Goal: Unclear

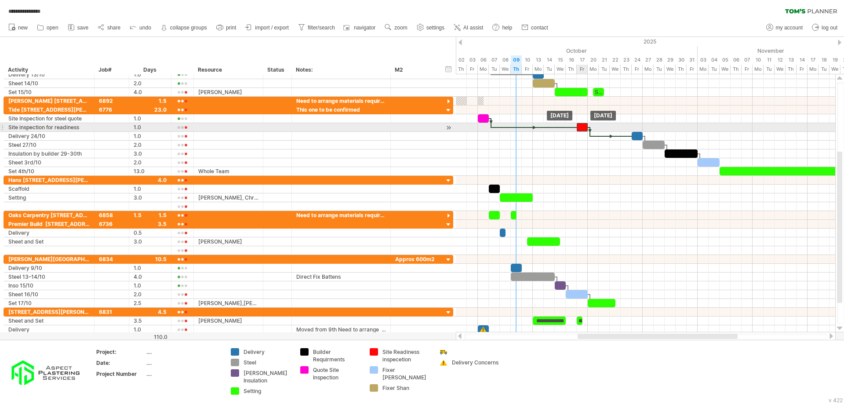
click at [582, 128] on div at bounding box center [582, 127] width 11 height 8
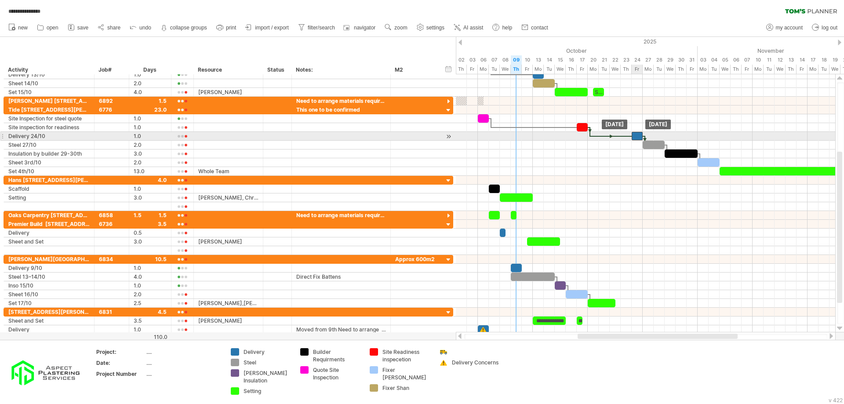
click at [635, 137] on div at bounding box center [637, 136] width 11 height 8
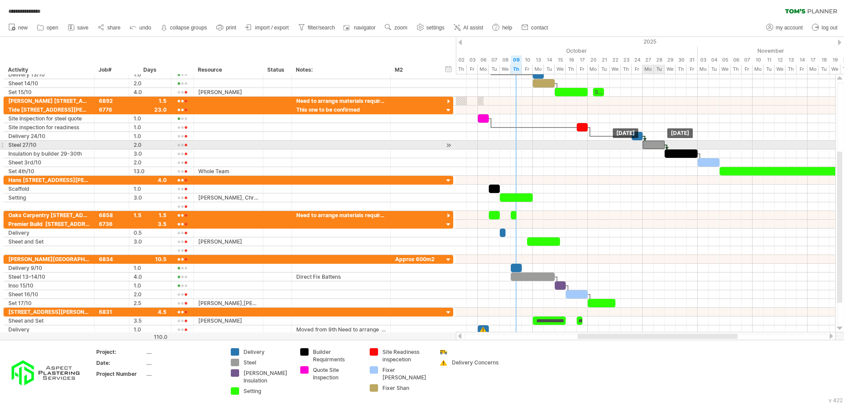
click at [646, 146] on div at bounding box center [654, 145] width 22 height 8
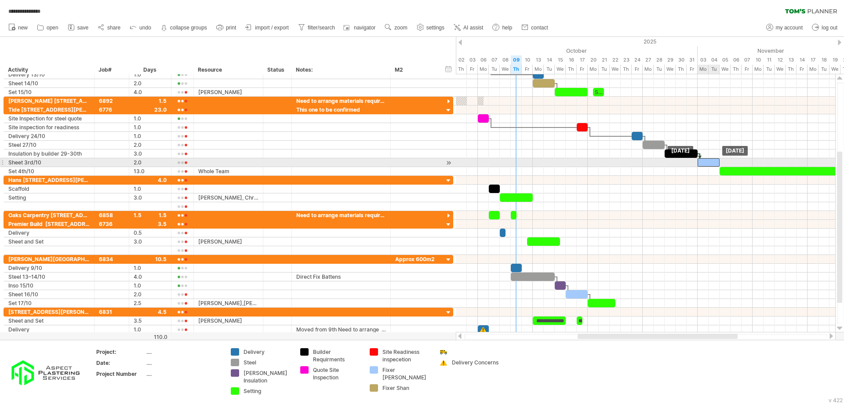
click at [711, 161] on div at bounding box center [709, 162] width 22 height 8
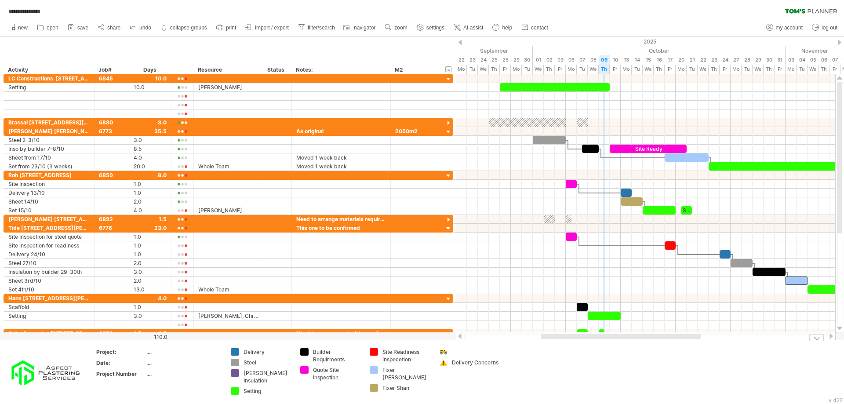
drag, startPoint x: 599, startPoint y: 334, endPoint x: 562, endPoint y: 346, distance: 38.7
click at [562, 346] on div "**********" at bounding box center [422, 202] width 844 height 404
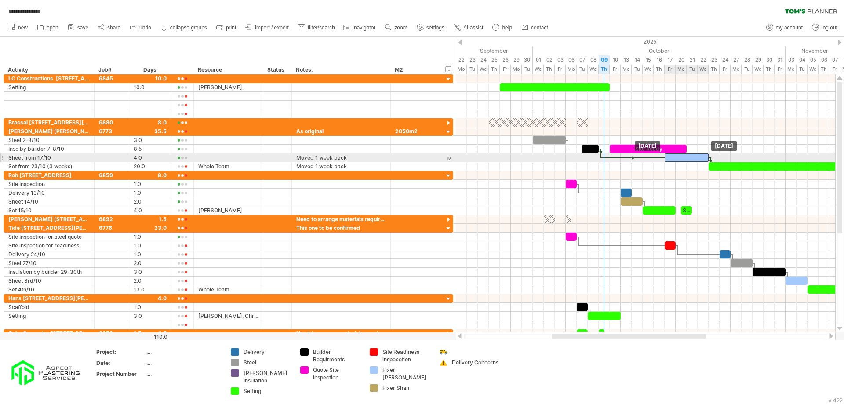
click at [676, 159] on div at bounding box center [687, 157] width 44 height 8
click at [684, 158] on div at bounding box center [687, 157] width 44 height 8
drag, startPoint x: 665, startPoint y: 156, endPoint x: 656, endPoint y: 158, distance: 8.5
click at [656, 158] on div at bounding box center [681, 157] width 55 height 8
click at [662, 158] on div at bounding box center [681, 157] width 55 height 8
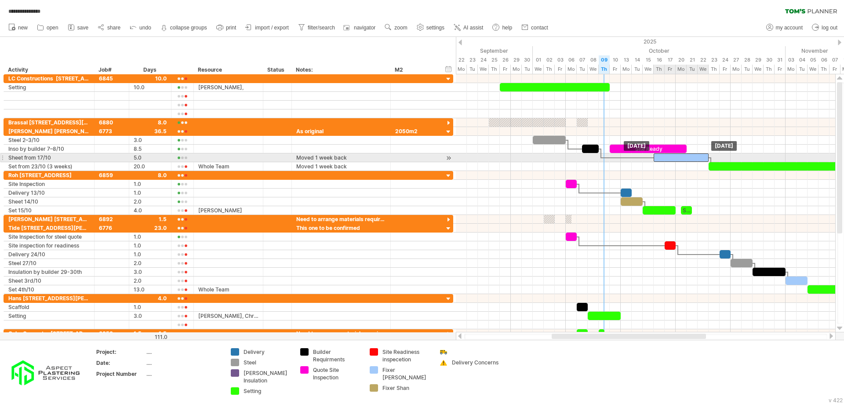
click at [662, 158] on div at bounding box center [681, 157] width 55 height 8
click at [662, 159] on div at bounding box center [681, 157] width 55 height 8
click at [670, 155] on div at bounding box center [681, 157] width 55 height 8
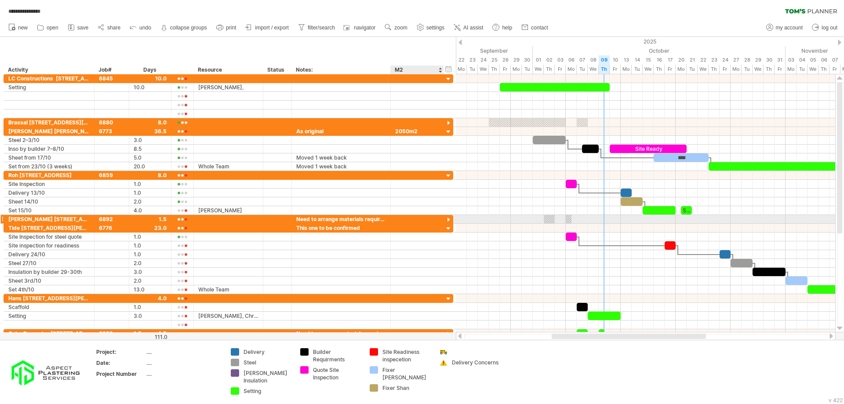
click at [450, 221] on div at bounding box center [448, 220] width 8 height 8
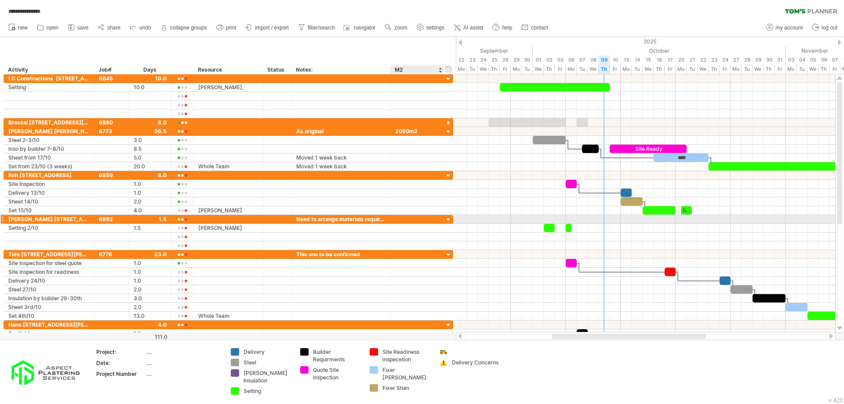
click at [447, 221] on div at bounding box center [448, 220] width 8 height 8
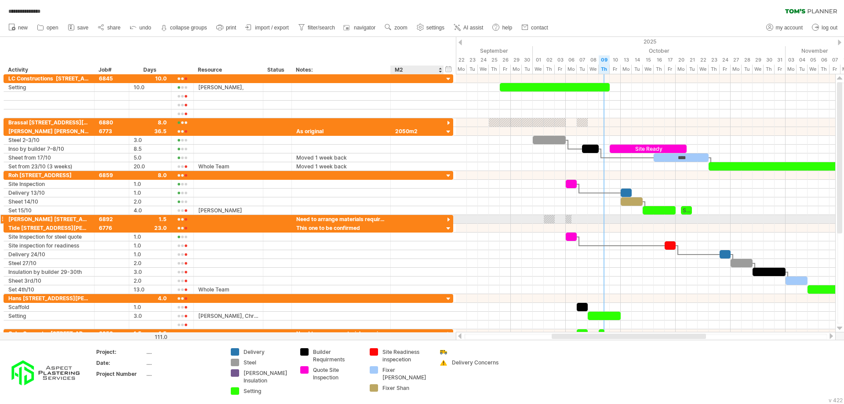
click at [447, 221] on div at bounding box center [448, 220] width 8 height 8
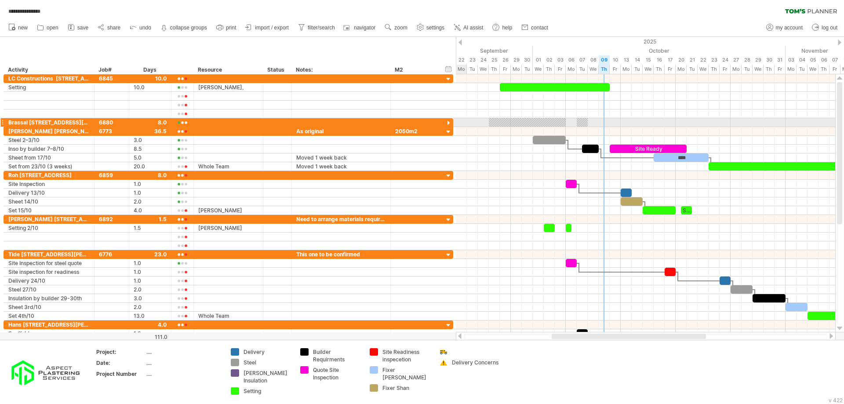
click at [447, 123] on div at bounding box center [448, 123] width 8 height 8
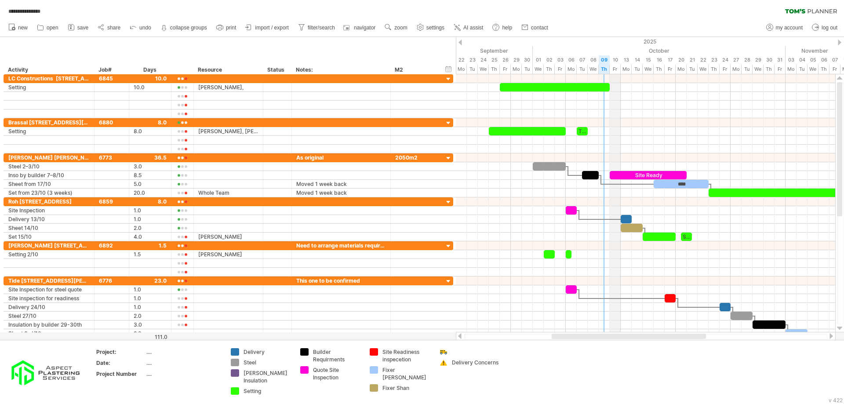
click at [614, 67] on div "Fr" at bounding box center [615, 69] width 11 height 9
click at [622, 66] on div "Mo" at bounding box center [626, 69] width 11 height 9
click at [635, 66] on div "Tu" at bounding box center [637, 69] width 11 height 9
click at [666, 69] on div "Fr" at bounding box center [670, 69] width 11 height 9
